Goal: Information Seeking & Learning: Understand process/instructions

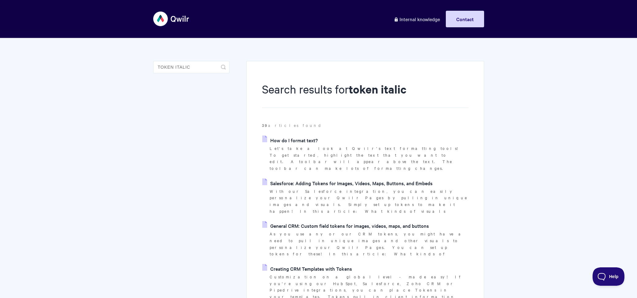
click at [164, 74] on aside "token italic Toggle Search" at bounding box center [191, 71] width 76 height 21
click at [172, 69] on input "token italic" at bounding box center [191, 67] width 76 height 12
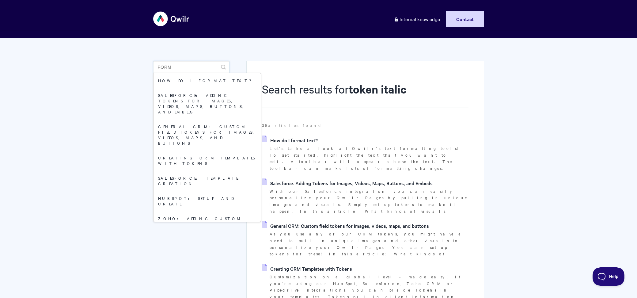
type input "form"
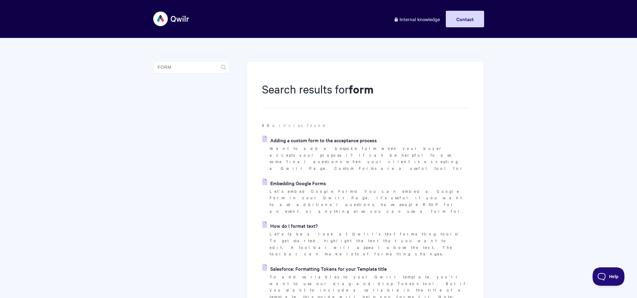
click at [307, 178] on link "Embedding Google Forms" at bounding box center [294, 182] width 64 height 9
